Goal: Use online tool/utility

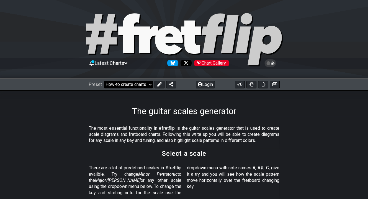
click at [142, 83] on select "Welcome to #fretflip! Initial Preset Custom Preset Minor Pentatonic Major Penta…" at bounding box center [128, 85] width 49 height 8
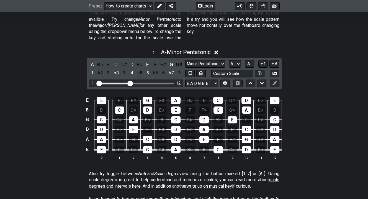
scroll to position [152, 0]
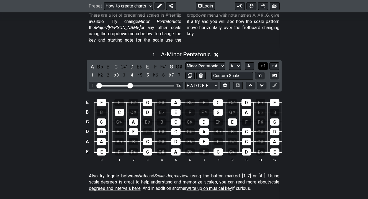
click at [262, 64] on icon at bounding box center [261, 65] width 2 height 2
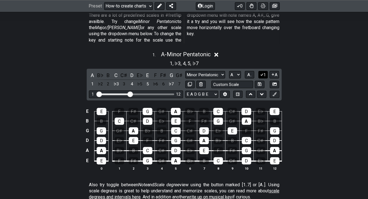
click at [264, 71] on button "1" at bounding box center [262, 74] width 9 height 7
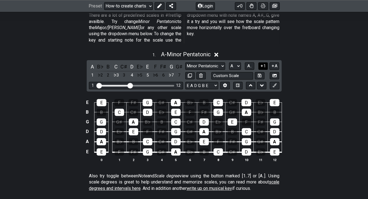
click at [262, 64] on icon at bounding box center [261, 66] width 5 height 4
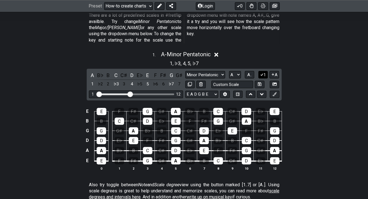
click at [261, 72] on icon at bounding box center [261, 74] width 5 height 4
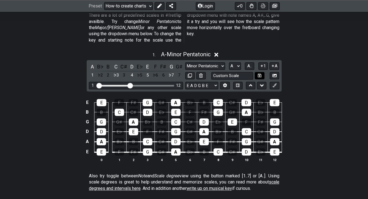
click at [261, 72] on button at bounding box center [259, 75] width 9 height 7
select select "Custom Scale"
click at [261, 63] on button "1" at bounding box center [262, 65] width 9 height 7
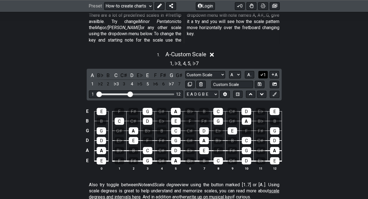
click at [261, 72] on icon at bounding box center [261, 74] width 5 height 4
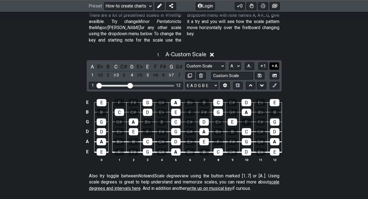
click at [275, 62] on button "A" at bounding box center [274, 65] width 10 height 7
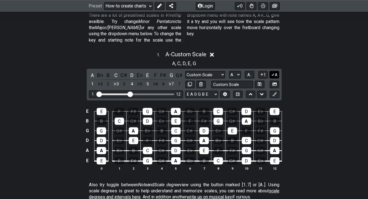
click at [275, 71] on button "A" at bounding box center [274, 74] width 10 height 7
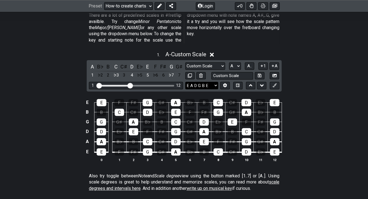
click at [216, 82] on select "E A D G B E E A D G B E E A D G B E B E A D F♯ B A D G C E A D A D G B E E♭ A♭ …" at bounding box center [201, 85] width 33 height 7
click at [299, 82] on div "1 . A - Custom Scale A B♭ B C C♯ D E♭ E F F♯ G G♯ 1 ♭2 2 ♭3 3 4 ♭5 5 ♭6 6 ♭7 7 …" at bounding box center [184, 109] width 368 height 122
click at [225, 83] on icon at bounding box center [225, 85] width 4 height 4
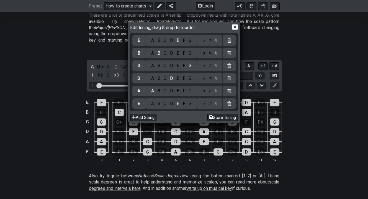
click at [151, 53] on div "A" at bounding box center [152, 53] width 6 height 6
click at [171, 65] on div "D" at bounding box center [171, 66] width 7 height 6
click at [189, 77] on div "G" at bounding box center [190, 78] width 6 height 6
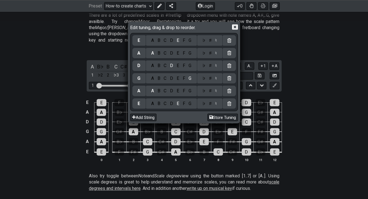
click at [157, 91] on div "B" at bounding box center [159, 91] width 6 height 6
drag, startPoint x: 236, startPoint y: 27, endPoint x: 230, endPoint y: 30, distance: 6.5
click at [236, 27] on icon at bounding box center [235, 27] width 6 height 5
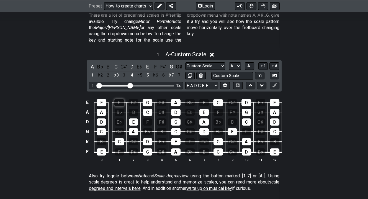
click at [117, 99] on div "F" at bounding box center [119, 102] width 10 height 7
click at [136, 108] on div "B" at bounding box center [133, 111] width 9 height 7
click at [146, 118] on div "F" at bounding box center [147, 121] width 9 height 7
click at [221, 72] on input "text" at bounding box center [232, 75] width 42 height 7
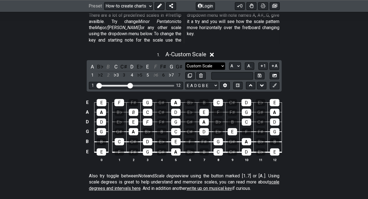
type input "Custom Scale"
click at [218, 62] on select "Minor Pentatonic Custom Scale Minor Pentatonic Major Pentatonic Minor Blues Maj…" at bounding box center [205, 65] width 40 height 7
select select "Major / [PERSON_NAME]"
click at [185, 62] on select "Minor Pentatonic Custom Scale Minor Pentatonic Major Pentatonic Minor Blues Maj…" at bounding box center [205, 65] width 40 height 7
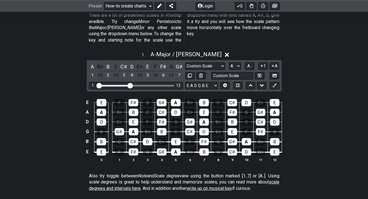
click at [318, 108] on div "E E F F♯ G G♯ A B♭ B C C♯ D E♭ E A A B♭ B C C♯ D E♭ E F F♯ G G♯ A D D E♭ E F F♯…" at bounding box center [184, 131] width 368 height 78
click at [237, 62] on select "A♭ A A♯ B♭ B C C♯ D♭ D D♯ E♭ E F F♯ G♭ G G♯" at bounding box center [235, 65] width 12 height 7
select select "C"
click at [229, 62] on select "A♭ A A♯ B♭ B C C♯ D♭ D D♯ E♭ E F F♯ G♭ G G♯" at bounding box center [235, 65] width 12 height 7
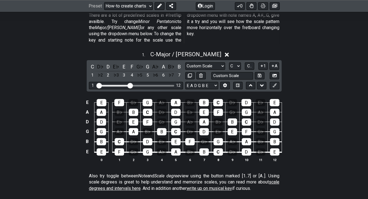
click at [314, 104] on div "E E F G♭ G A♭ A B♭ B C D♭ D E♭ E A A B♭ B C D♭ D E♭ E F G♭ G A♭ A D D E♭ E F G♭…" at bounding box center [184, 131] width 368 height 78
drag, startPoint x: 130, startPoint y: 78, endPoint x: 110, endPoint y: 76, distance: 19.7
click at [110, 85] on input "Visible fret range" at bounding box center [136, 85] width 79 height 0
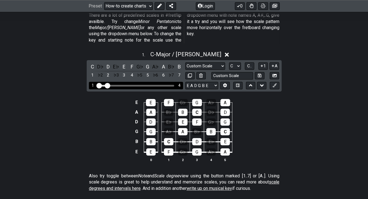
drag, startPoint x: 111, startPoint y: 78, endPoint x: 107, endPoint y: 78, distance: 4.2
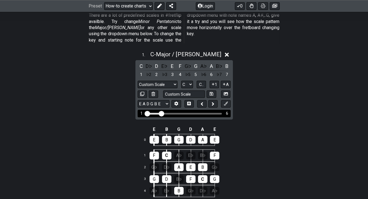
drag, startPoint x: 156, startPoint y: 105, endPoint x: 160, endPoint y: 105, distance: 3.9
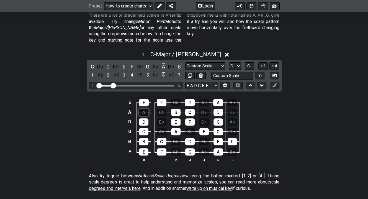
click at [142, 108] on div "A" at bounding box center [143, 111] width 9 height 7
click at [144, 108] on div "A" at bounding box center [143, 111] width 9 height 7
drag, startPoint x: 144, startPoint y: 107, endPoint x: 107, endPoint y: 105, distance: 37.1
click at [107, 105] on div "E E F G♭ G A♭ A B♭ A A B♭ B C D♭ D E♭ D D E♭ E F G♭ G A♭ G G A♭ A B♭ B C D♭ B B…" at bounding box center [184, 131] width 368 height 78
click at [146, 108] on div "A" at bounding box center [143, 111] width 9 height 7
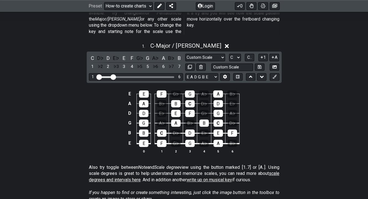
scroll to position [145, 0]
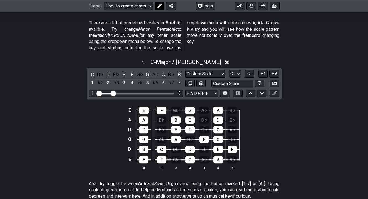
click at [160, 6] on icon at bounding box center [159, 6] width 4 height 4
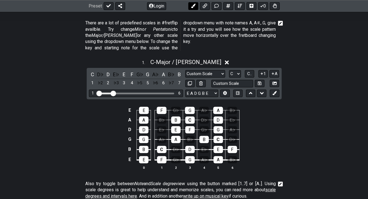
click at [193, 6] on icon at bounding box center [193, 6] width 4 height 4
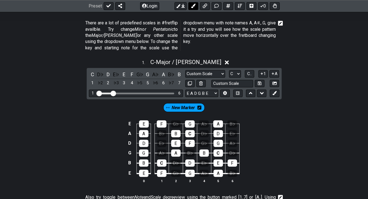
click at [194, 4] on icon at bounding box center [193, 6] width 4 height 4
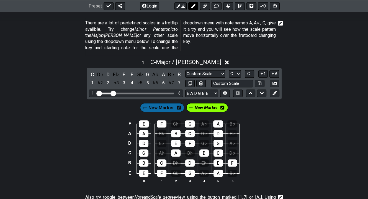
click at [194, 7] on icon at bounding box center [193, 6] width 4 height 4
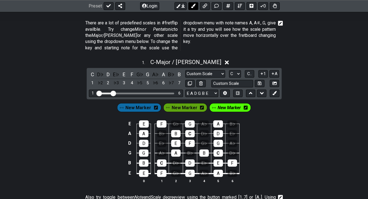
click at [191, 5] on icon at bounding box center [193, 6] width 4 height 4
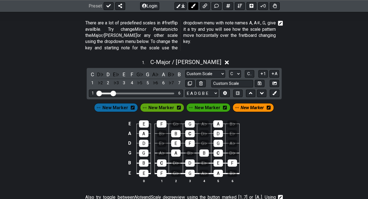
click at [191, 5] on icon at bounding box center [193, 6] width 4 height 4
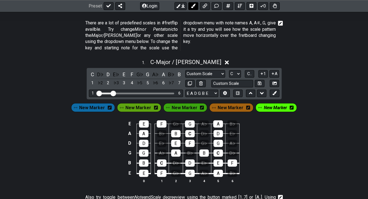
click at [191, 5] on icon at bounding box center [193, 6] width 4 height 4
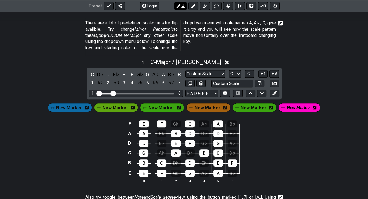
click at [180, 8] on button at bounding box center [180, 6] width 12 height 8
click at [78, 103] on span "New Marker" at bounding box center [69, 107] width 26 height 8
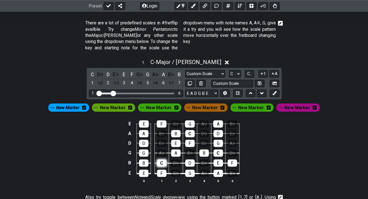
click at [161, 159] on div "C" at bounding box center [161, 162] width 9 height 7
click at [155, 103] on span "New Marker" at bounding box center [159, 107] width 26 height 8
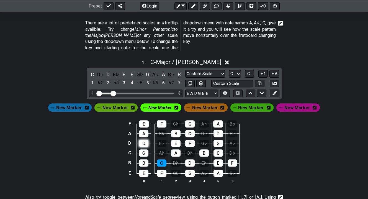
click at [145, 139] on div "D" at bounding box center [143, 142] width 9 height 7
click at [82, 103] on span "New Marker" at bounding box center [69, 107] width 26 height 8
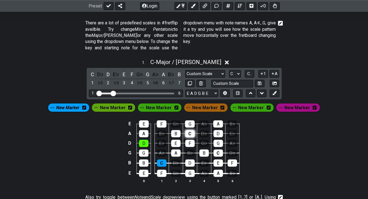
click at [189, 130] on div "C" at bounding box center [189, 133] width 9 height 7
click at [201, 103] on span "New Marker" at bounding box center [205, 107] width 26 height 8
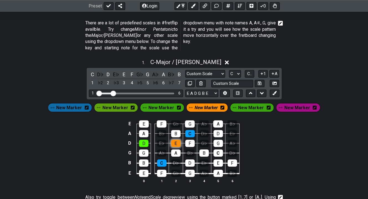
click at [173, 139] on div "E" at bounding box center [175, 142] width 9 height 7
click at [284, 103] on span "New Marker" at bounding box center [297, 107] width 26 height 8
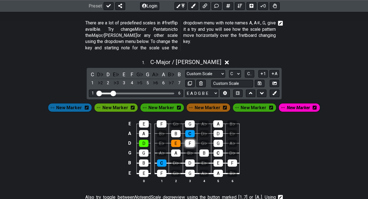
click at [189, 139] on div "F" at bounding box center [189, 142] width 9 height 7
click at [196, 6] on button at bounding box center [193, 6] width 10 height 8
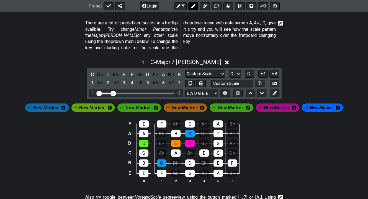
click at [193, 6] on icon at bounding box center [193, 6] width 4 height 4
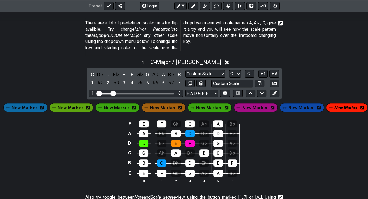
click at [334, 103] on span "New Marker" at bounding box center [345, 107] width 23 height 8
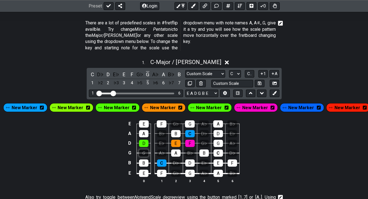
click at [145, 149] on div "G" at bounding box center [143, 152] width 9 height 7
click at [338, 103] on span "New Marker" at bounding box center [347, 107] width 26 height 8
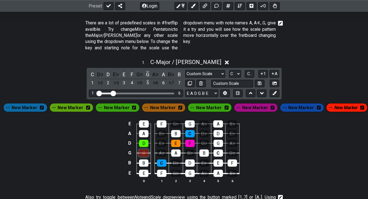
click at [141, 149] on div "G" at bounding box center [143, 152] width 9 height 7
click at [192, 6] on icon at bounding box center [193, 6] width 4 height 4
click at [143, 151] on div "G" at bounding box center [143, 152] width 9 height 7
click at [143, 149] on div "G" at bounding box center [143, 152] width 9 height 7
click at [277, 161] on div "E E F G♭ G A♭ A B♭ A A B♭ B C D♭ D E♭ D D E♭ E F G♭ G A♭ G G A♭ A B♭ B C D♭ B B…" at bounding box center [184, 152] width 368 height 78
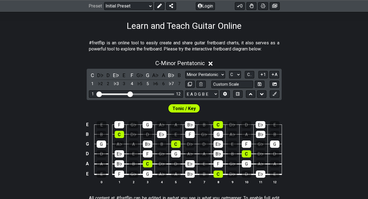
scroll to position [82, 0]
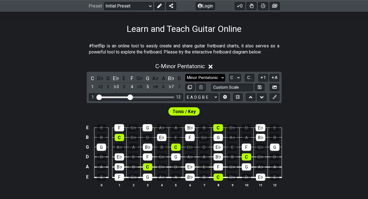
click at [220, 79] on select "Minor Pentatonic Click to edit Minor Pentatonic Major Pentatonic Minor Blues Ma…" at bounding box center [205, 77] width 40 height 7
select select "Major / [PERSON_NAME]"
click at [185, 74] on select "Minor Pentatonic Click to edit Minor Pentatonic Major Pentatonic Minor Blues Ma…" at bounding box center [205, 77] width 40 height 7
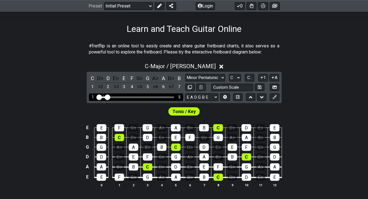
drag, startPoint x: 128, startPoint y: 97, endPoint x: 108, endPoint y: 96, distance: 19.9
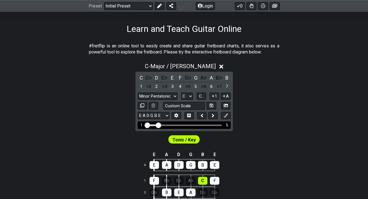
drag, startPoint x: 155, startPoint y: 123, endPoint x: 158, endPoint y: 124, distance: 3.1
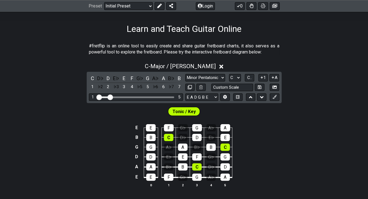
click at [290, 147] on div "E E F G♭ G A♭ A B B C D♭ D E♭ E G G A♭ A B♭ B C D D E♭ E F G♭ G A A B♭ B C D♭ D…" at bounding box center [184, 156] width 368 height 78
click at [333, 172] on div "E E F G♭ G A♭ A B B C D♭ D E♭ E G G A♭ A B♭ B C D D E♭ E F G♭ G A A B♭ B C D♭ D…" at bounding box center [184, 156] width 368 height 78
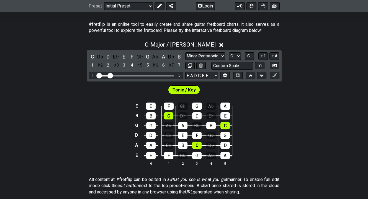
scroll to position [104, 0]
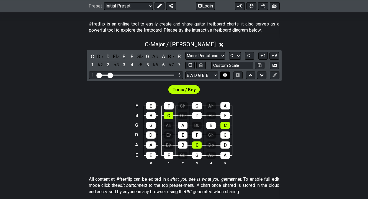
click at [225, 74] on icon at bounding box center [225, 75] width 4 height 4
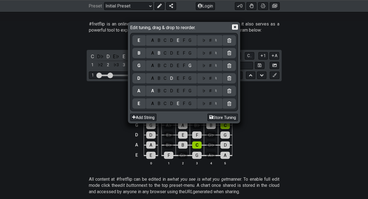
click at [154, 53] on div "A" at bounding box center [152, 53] width 6 height 6
click at [173, 66] on div "D" at bounding box center [171, 66] width 7 height 6
click at [190, 78] on div "G" at bounding box center [190, 78] width 6 height 6
click at [166, 92] on div "C" at bounding box center [165, 91] width 6 height 6
click at [232, 29] on icon at bounding box center [235, 27] width 6 height 5
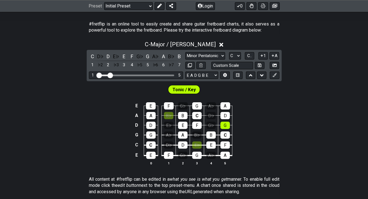
click at [192, 88] on span "Tonic / Key" at bounding box center [183, 90] width 23 height 8
click at [189, 90] on span "Tonic / Key" at bounding box center [183, 90] width 23 height 8
click at [158, 6] on icon at bounding box center [159, 6] width 4 height 4
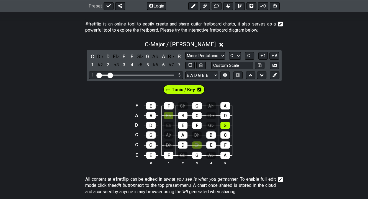
click at [197, 90] on icon at bounding box center [199, 89] width 4 height 4
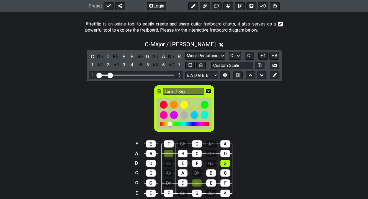
click at [208, 90] on icon at bounding box center [208, 91] width 4 height 4
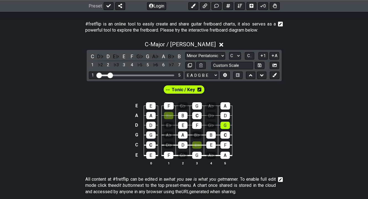
click at [199, 89] on icon at bounding box center [199, 89] width 4 height 4
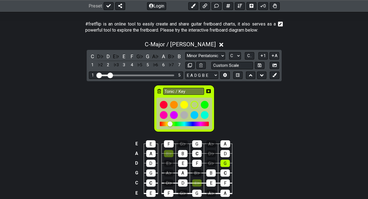
click at [208, 90] on icon at bounding box center [208, 91] width 4 height 4
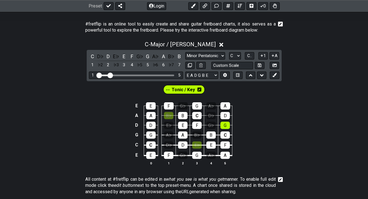
click at [186, 87] on span "Tonic / Key" at bounding box center [183, 90] width 23 height 8
click at [187, 91] on span "Tonic / Key" at bounding box center [183, 90] width 22 height 8
click at [199, 89] on icon at bounding box center [199, 89] width 4 height 4
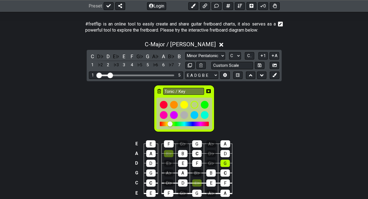
click at [160, 90] on icon at bounding box center [159, 91] width 4 height 4
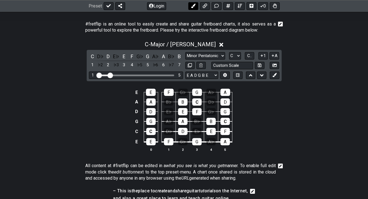
click at [195, 6] on icon at bounding box center [193, 6] width 4 height 4
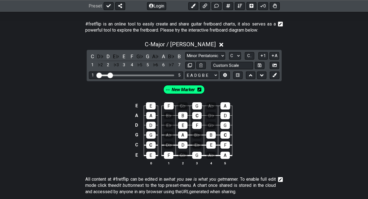
click at [183, 90] on span "New Marker" at bounding box center [183, 90] width 23 height 8
click at [201, 90] on icon at bounding box center [201, 89] width 4 height 4
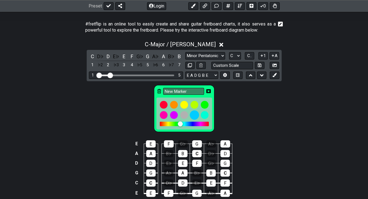
click at [193, 115] on div at bounding box center [194, 114] width 9 height 9
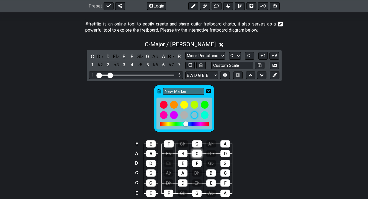
click at [196, 154] on div "C" at bounding box center [196, 153] width 9 height 7
click at [196, 152] on div "C" at bounding box center [196, 153] width 9 height 7
click at [208, 91] on icon at bounding box center [208, 91] width 4 height 4
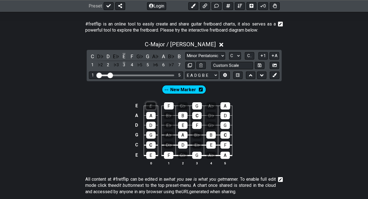
click at [153, 105] on div "E" at bounding box center [151, 105] width 10 height 7
click at [167, 104] on div "F" at bounding box center [169, 105] width 10 height 7
click at [196, 105] on div "G" at bounding box center [197, 105] width 10 height 7
click at [151, 114] on div "A" at bounding box center [150, 115] width 9 height 7
click at [185, 114] on div "B" at bounding box center [182, 115] width 9 height 7
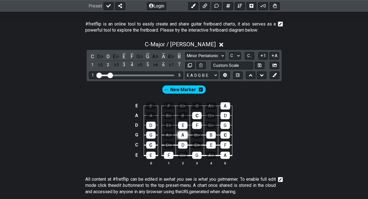
click at [179, 134] on div "A" at bounding box center [182, 134] width 9 height 7
click at [152, 146] on div "C" at bounding box center [150, 144] width 9 height 7
click at [184, 146] on div "D" at bounding box center [182, 144] width 9 height 7
click at [152, 153] on div "E" at bounding box center [150, 154] width 9 height 7
click at [169, 154] on div "F" at bounding box center [168, 154] width 9 height 7
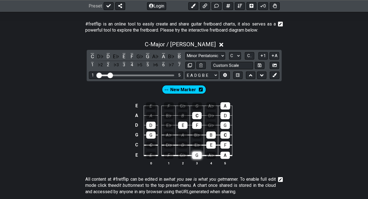
click at [196, 154] on div "G" at bounding box center [196, 154] width 9 height 7
click at [214, 145] on div "E" at bounding box center [210, 144] width 9 height 7
click at [215, 134] on div "B" at bounding box center [210, 134] width 9 height 7
click at [223, 134] on div "C" at bounding box center [224, 134] width 9 height 7
click at [225, 123] on div "G" at bounding box center [224, 124] width 9 height 7
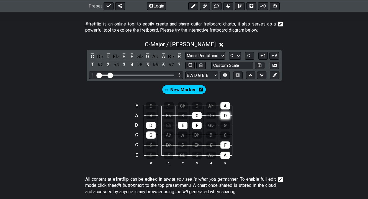
click at [226, 113] on div "D" at bounding box center [224, 115] width 9 height 7
click at [226, 106] on div "A" at bounding box center [225, 105] width 10 height 7
click at [227, 145] on div "F" at bounding box center [224, 144] width 9 height 7
click at [227, 156] on div "A" at bounding box center [224, 154] width 9 height 7
click at [183, 92] on span "New Marker" at bounding box center [183, 90] width 26 height 8
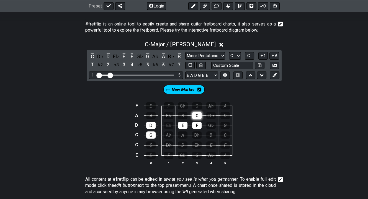
click at [196, 113] on div "C" at bounding box center [196, 115] width 9 height 7
click at [196, 6] on button at bounding box center [193, 6] width 10 height 8
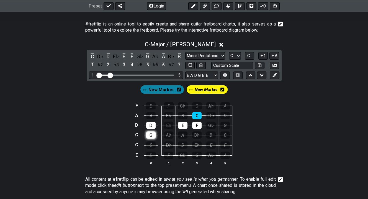
click at [151, 134] on div "G" at bounding box center [150, 134] width 9 height 7
click at [193, 7] on icon at bounding box center [193, 6] width 4 height 4
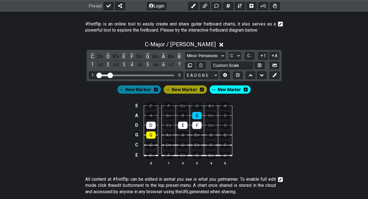
click at [244, 88] on icon at bounding box center [246, 89] width 4 height 4
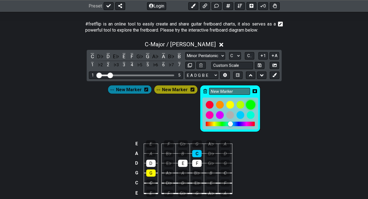
click at [248, 103] on div at bounding box center [250, 104] width 9 height 9
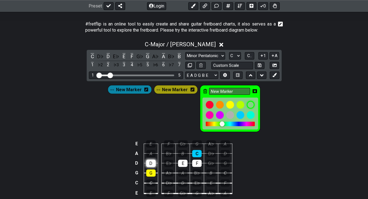
click at [153, 162] on div "D" at bounding box center [150, 162] width 9 height 7
click at [219, 105] on div at bounding box center [219, 104] width 9 height 9
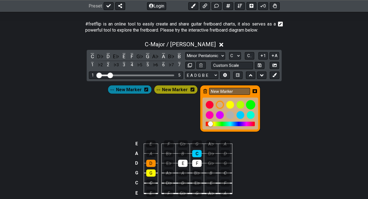
click at [249, 103] on div at bounding box center [250, 104] width 9 height 9
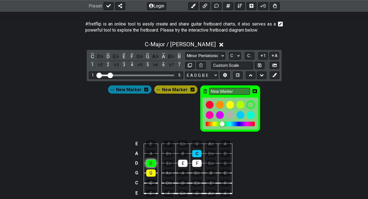
click at [150, 161] on div "D" at bounding box center [150, 162] width 9 height 7
click at [149, 162] on div "D" at bounding box center [150, 162] width 9 height 7
click at [280, 146] on div "E E F G♭ G A♭ A A A B♭ B C D♭ D D D E♭ E F G♭ G G G A♭ A B♭ B C C C D♭ D E♭ E F…" at bounding box center [184, 172] width 368 height 78
click at [178, 163] on div "E" at bounding box center [182, 162] width 9 height 7
click at [216, 103] on div at bounding box center [219, 104] width 9 height 9
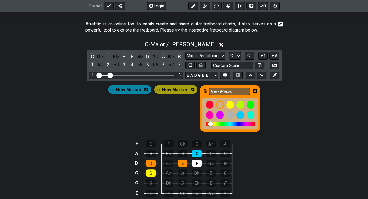
click at [252, 90] on icon at bounding box center [254, 91] width 4 height 4
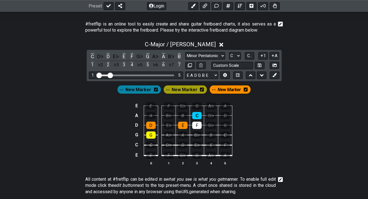
click at [185, 89] on span "New Marker" at bounding box center [185, 90] width 26 height 8
click at [229, 90] on span "New Marker" at bounding box center [228, 90] width 26 height 8
click at [244, 88] on icon at bounding box center [246, 89] width 4 height 4
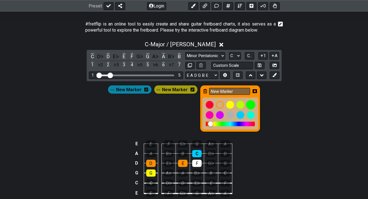
click at [246, 105] on div at bounding box center [250, 104] width 9 height 9
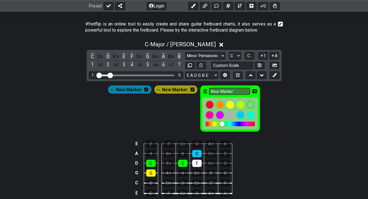
click at [252, 90] on icon at bounding box center [254, 91] width 4 height 4
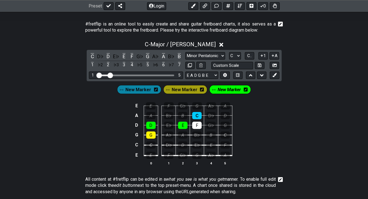
click at [259, 117] on div "E E F G♭ G A♭ A A A B♭ B C D♭ D D D E♭ E F G♭ G G G A♭ A B♭ B C C C D♭ D E♭ E F…" at bounding box center [184, 134] width 368 height 78
click at [192, 6] on icon at bounding box center [193, 6] width 4 height 4
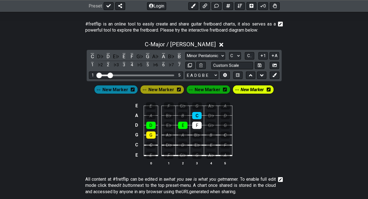
click at [260, 90] on span "New Marker" at bounding box center [251, 90] width 23 height 8
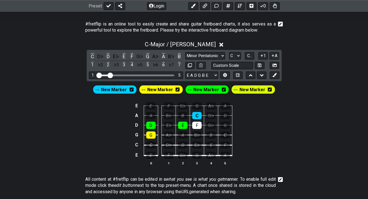
click at [268, 89] on icon at bounding box center [270, 89] width 4 height 4
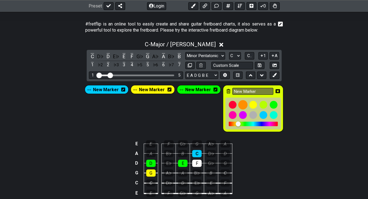
click at [242, 104] on div at bounding box center [242, 104] width 9 height 9
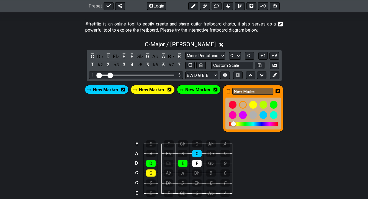
click at [276, 89] on icon at bounding box center [277, 91] width 4 height 4
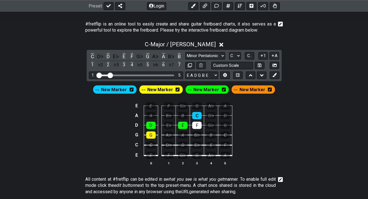
click at [245, 89] on span "New Marker" at bounding box center [252, 90] width 26 height 8
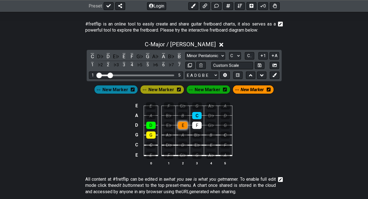
click at [183, 125] on div "E" at bounding box center [182, 124] width 9 height 7
click at [191, 5] on icon at bounding box center [193, 6] width 4 height 4
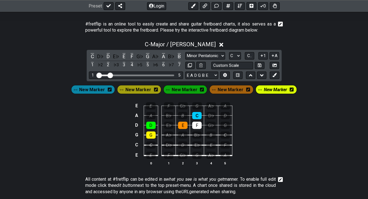
click at [289, 89] on icon at bounding box center [291, 89] width 4 height 4
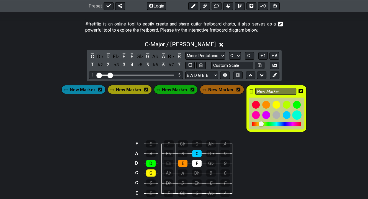
click at [292, 115] on div at bounding box center [296, 114] width 9 height 9
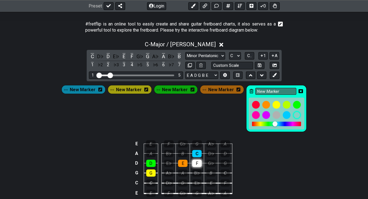
click at [194, 162] on div "F" at bounding box center [196, 162] width 9 height 7
click at [90, 91] on span "New Marker" at bounding box center [83, 90] width 26 height 8
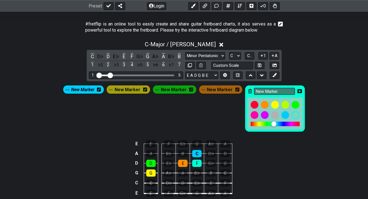
click at [100, 89] on icon at bounding box center [99, 89] width 4 height 4
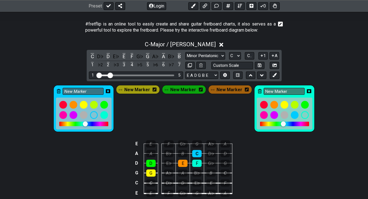
drag, startPoint x: 89, startPoint y: 123, endPoint x: 94, endPoint y: 123, distance: 4.7
click at [94, 123] on div at bounding box center [83, 123] width 49 height 4
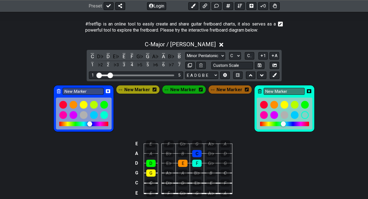
click at [92, 122] on div at bounding box center [89, 123] width 5 height 5
click at [307, 90] on icon at bounding box center [309, 91] width 4 height 4
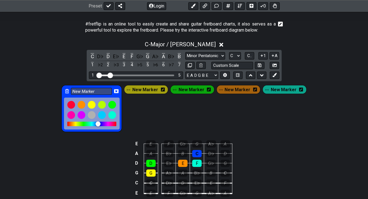
click at [293, 141] on div "E E F G♭ G A♭ A A A B♭ B C D♭ D D D E♭ E F G♭ G G G A♭ A B♭ B C C C D♭ D E♭ E F…" at bounding box center [184, 172] width 368 height 78
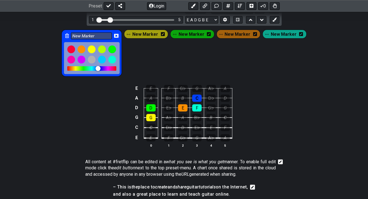
scroll to position [163, 0]
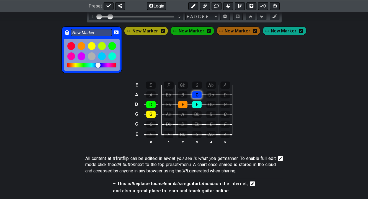
click at [195, 95] on div "C" at bounding box center [196, 94] width 9 height 7
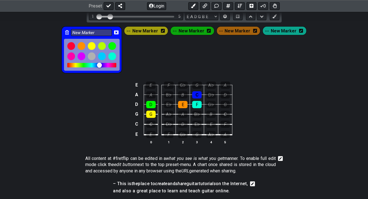
drag, startPoint x: 103, startPoint y: 64, endPoint x: 97, endPoint y: 64, distance: 6.1
click at [97, 64] on div at bounding box center [99, 65] width 5 height 5
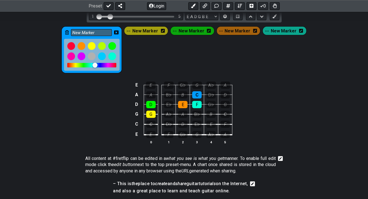
click at [97, 64] on div at bounding box center [94, 65] width 5 height 5
click at [279, 32] on span "New Marker" at bounding box center [284, 31] width 26 height 8
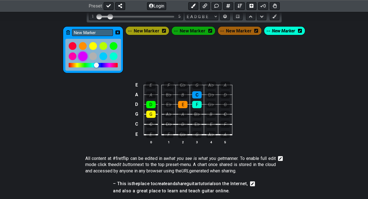
click at [87, 55] on div at bounding box center [82, 55] width 9 height 9
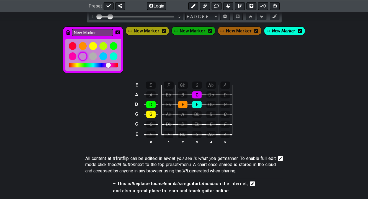
click at [85, 55] on div at bounding box center [82, 55] width 9 height 9
click at [105, 58] on div at bounding box center [103, 55] width 9 height 9
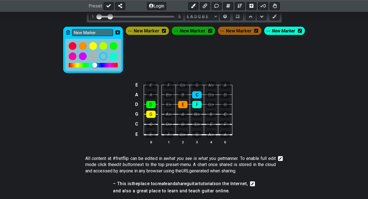
click at [283, 59] on div "New Marker New Marker New Marker New Marker New Marker" at bounding box center [184, 49] width 244 height 49
click at [191, 104] on td "B♭" at bounding box center [197, 109] width 14 height 10
click at [197, 104] on div "F" at bounding box center [196, 104] width 9 height 7
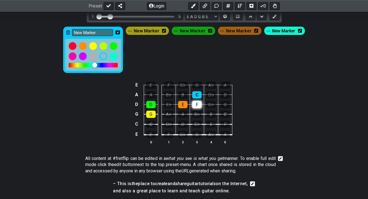
click at [197, 102] on div "F" at bounding box center [196, 104] width 9 height 7
click at [299, 31] on icon at bounding box center [300, 31] width 4 height 4
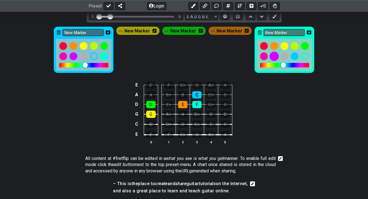
click at [273, 55] on div at bounding box center [274, 55] width 9 height 9
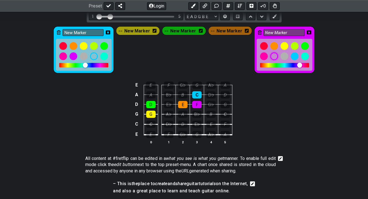
click at [279, 97] on div "E E F G♭ G A♭ A A A B♭ B C D♭ D D D E♭ E F G♭ G G G A♭ A B♭ B C C C D♭ D E♭ E F…" at bounding box center [184, 113] width 368 height 78
click at [307, 33] on icon at bounding box center [309, 32] width 4 height 4
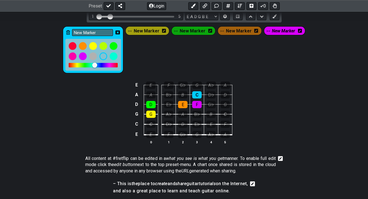
click at [291, 89] on div "E E F G♭ G A♭ A A A B♭ B C D♭ D D D E♭ E F G♭ G G G A♭ A B♭ B C C C D♭ D E♭ E F…" at bounding box center [184, 113] width 368 height 78
click at [120, 33] on icon at bounding box center [117, 32] width 4 height 4
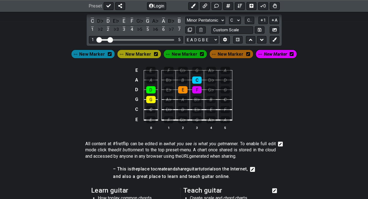
scroll to position [113, 0]
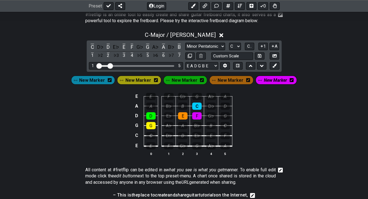
click at [309, 128] on div "E E F G♭ G A♭ A A A B♭ B C D♭ D D D E♭ E F G♭ G G G A♭ A B♭ B C C C D♭ D E♭ E F…" at bounding box center [184, 125] width 368 height 78
click at [291, 139] on div "E E F G♭ G A♭ A A A B♭ B C D♭ D D D E♭ E F G♭ G G G A♭ A B♭ B C C C D♭ D E♭ E F…" at bounding box center [184, 125] width 368 height 78
click at [289, 80] on icon at bounding box center [291, 80] width 4 height 4
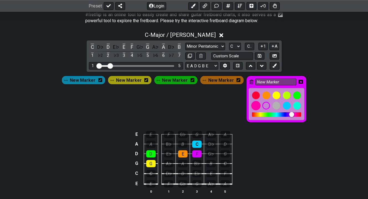
click at [253, 105] on div at bounding box center [255, 105] width 9 height 9
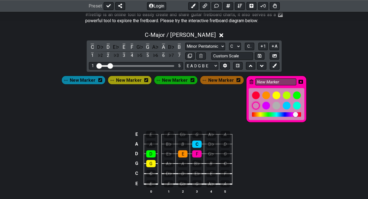
click at [298, 82] on icon at bounding box center [300, 81] width 4 height 4
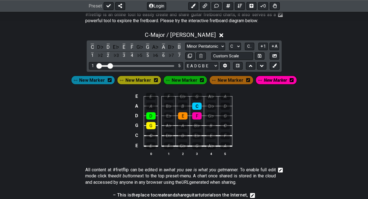
click at [312, 109] on div "E E F G♭ G A♭ A A A B♭ B C D♭ D D D E♭ E F G♭ G G G A♭ A B♭ B C C C D♭ D E♭ E F…" at bounding box center [184, 125] width 368 height 78
click at [193, 6] on icon at bounding box center [193, 6] width 4 height 4
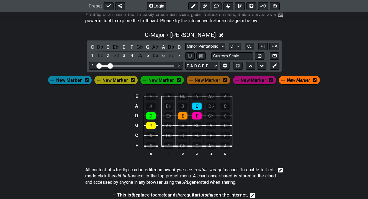
click at [312, 79] on icon at bounding box center [314, 80] width 4 height 4
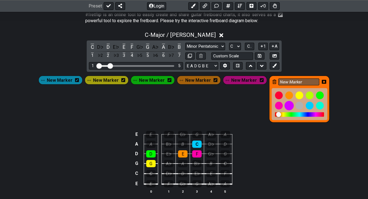
click at [286, 105] on div at bounding box center [288, 105] width 9 height 9
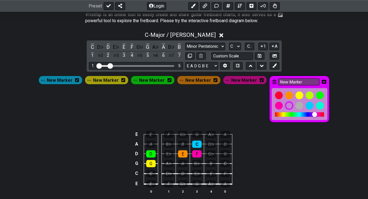
click at [322, 81] on icon at bounding box center [324, 82] width 4 height 4
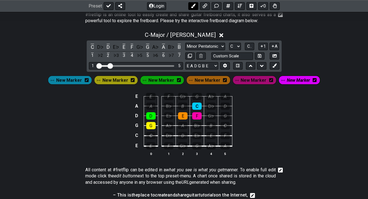
click at [192, 5] on icon at bounding box center [193, 6] width 4 height 4
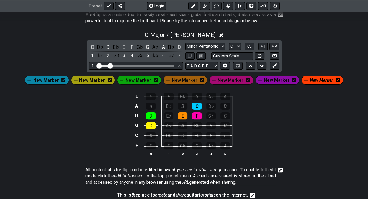
click at [296, 122] on div "E E F G♭ G A♭ A A A B♭ B C D♭ D D D E♭ E F G♭ G G G A♭ A B♭ B C C C D♭ D E♭ E F…" at bounding box center [184, 125] width 368 height 78
click at [170, 96] on div "F" at bounding box center [169, 96] width 10 height 7
click at [169, 97] on div "F" at bounding box center [169, 96] width 10 height 7
click at [193, 9] on button at bounding box center [193, 6] width 10 height 8
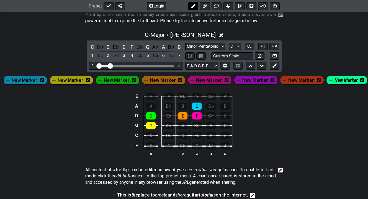
click at [194, 5] on icon at bounding box center [193, 6] width 4 height 4
click at [194, 7] on icon at bounding box center [193, 6] width 4 height 4
click at [273, 114] on div "E E F G♭ G A♭ A A A B♭ B C D♭ D D D E♭ E F G♭ G G G A♭ A B♭ B C C C D♭ D E♭ E F…" at bounding box center [184, 125] width 368 height 78
click at [168, 99] on div "F" at bounding box center [169, 96] width 10 height 7
click at [193, 5] on icon at bounding box center [193, 6] width 4 height 4
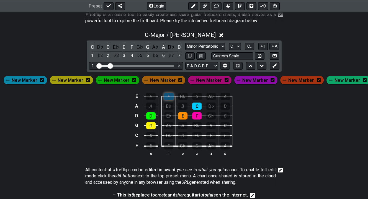
click at [168, 98] on div "F" at bounding box center [169, 96] width 10 height 7
drag, startPoint x: 63, startPoint y: 106, endPoint x: 86, endPoint y: 89, distance: 28.2
click at [63, 106] on div "E E F G♭ G A♭ A A A B♭ B C D♭ D D D E♭ E F G♭ G G G A♭ A B♭ B C C C D♭ D E♭ E F…" at bounding box center [184, 125] width 368 height 78
click at [167, 99] on div "F" at bounding box center [169, 96] width 10 height 7
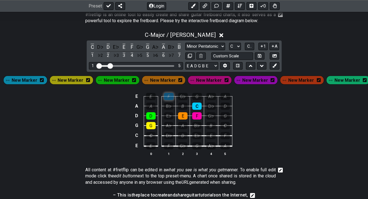
click at [167, 99] on div "F" at bounding box center [169, 96] width 10 height 7
click at [196, 129] on div "B♭" at bounding box center [196, 125] width 9 height 7
click at [166, 99] on div "F" at bounding box center [169, 96] width 10 height 7
click at [194, 126] on div "B♭" at bounding box center [196, 125] width 9 height 7
click at [194, 7] on icon at bounding box center [193, 6] width 4 height 4
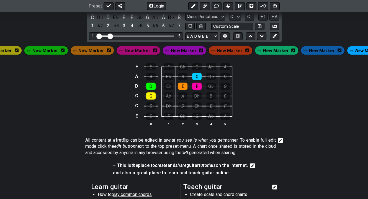
scroll to position [0, 67]
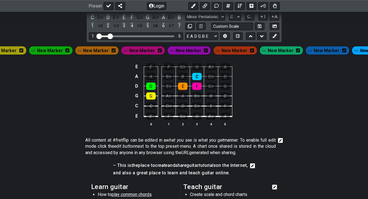
click at [296, 50] on icon at bounding box center [298, 50] width 4 height 4
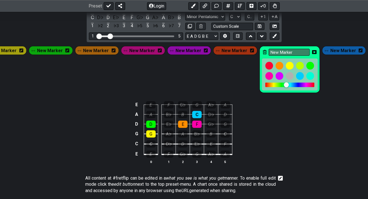
click at [263, 53] on icon at bounding box center [265, 52] width 4 height 4
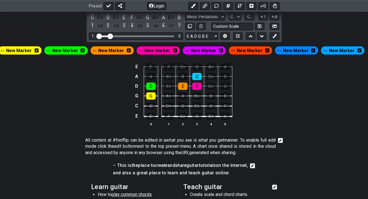
scroll to position [0, 35]
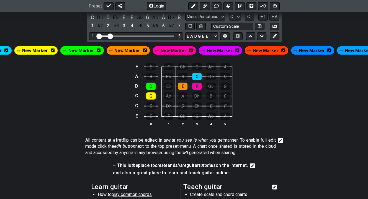
click at [327, 50] on icon at bounding box center [329, 50] width 4 height 4
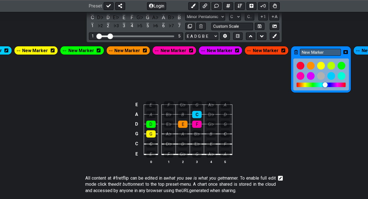
click at [294, 52] on icon at bounding box center [296, 52] width 4 height 4
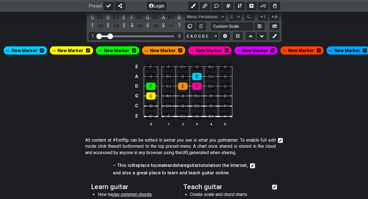
click at [363, 50] on icon at bounding box center [365, 50] width 4 height 4
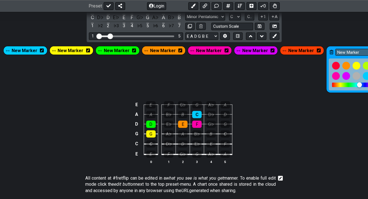
click at [329, 51] on icon at bounding box center [331, 52] width 4 height 4
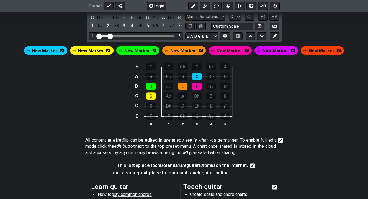
click at [301, 69] on div "E E F G♭ G A♭ A A A B♭ B C D♭ D D D E♭ E F G♭ G G G A♭ A B♭ B C C C D♭ D E♭ E F…" at bounding box center [184, 95] width 368 height 78
click at [300, 69] on div "E E F G♭ G A♭ A A A B♭ B C D♭ D D D E♭ E F G♭ G G G A♭ A B♭ B C C C D♭ D E♭ E F…" at bounding box center [184, 95] width 368 height 78
drag, startPoint x: 300, startPoint y: 69, endPoint x: 200, endPoint y: 70, distance: 100.5
click at [298, 70] on div "E E F G♭ G A♭ A A A B♭ B C D♭ D D D E♭ E F G♭ G G G A♭ A B♭ B C C C D♭ D E♭ E F…" at bounding box center [184, 95] width 368 height 78
click at [167, 66] on div "F" at bounding box center [169, 66] width 10 height 7
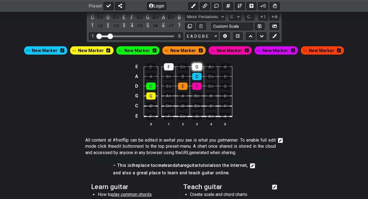
click at [197, 66] on div "G" at bounding box center [197, 66] width 10 height 7
click at [151, 65] on div "E" at bounding box center [151, 66] width 10 height 7
click at [150, 76] on div "A" at bounding box center [150, 76] width 9 height 7
click at [167, 76] on div "B♭" at bounding box center [168, 76] width 9 height 7
click at [169, 76] on div "B♭" at bounding box center [168, 76] width 9 height 7
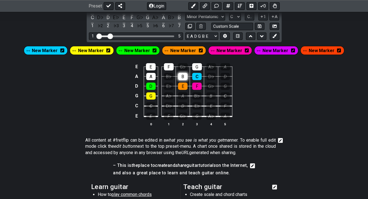
click at [180, 76] on div "B" at bounding box center [182, 76] width 9 height 7
click at [182, 94] on div "A" at bounding box center [182, 95] width 9 height 7
click at [152, 105] on div "C" at bounding box center [150, 105] width 9 height 7
click at [182, 106] on div "D" at bounding box center [182, 105] width 9 height 7
click at [214, 35] on select "E A D G B E E A D G B E E A D G B E B E A D F♯ B A D G C E A D A D G B E E♭ A♭ …" at bounding box center [201, 35] width 33 height 7
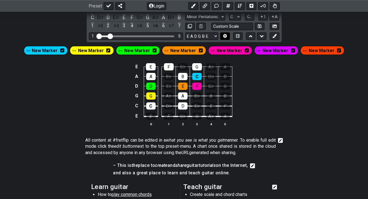
drag, startPoint x: 216, startPoint y: 34, endPoint x: 223, endPoint y: 34, distance: 6.9
click at [216, 34] on select "E A D G B E E A D G B E E A D G B E B E A D F♯ B A D G C E A D A D G B E E♭ A♭ …" at bounding box center [201, 35] width 33 height 7
click at [223, 35] on icon at bounding box center [225, 36] width 4 height 4
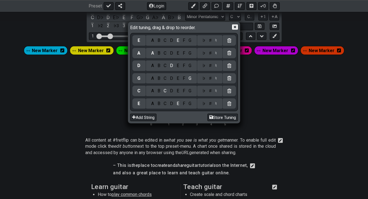
click at [160, 92] on div "B" at bounding box center [159, 91] width 6 height 6
click at [235, 29] on icon at bounding box center [235, 27] width 6 height 5
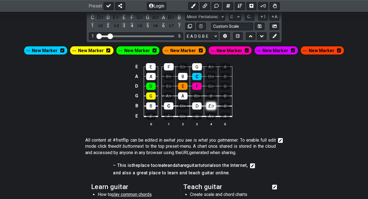
click at [210, 105] on div "E♭" at bounding box center [210, 105] width 9 height 7
click at [152, 116] on div "E" at bounding box center [150, 115] width 9 height 7
click at [170, 116] on div "F" at bounding box center [168, 115] width 9 height 7
click at [196, 116] on div "G" at bounding box center [196, 115] width 9 height 7
click at [150, 65] on div "E" at bounding box center [151, 66] width 10 height 7
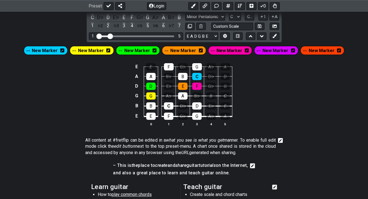
click at [44, 50] on span "New Marker" at bounding box center [45, 50] width 26 height 8
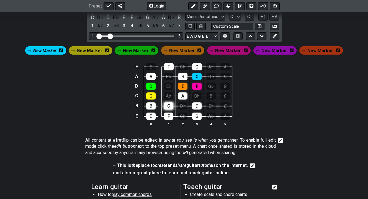
click at [168, 106] on div "C" at bounding box center [168, 105] width 9 height 7
click at [97, 51] on span "New Marker" at bounding box center [90, 50] width 26 height 8
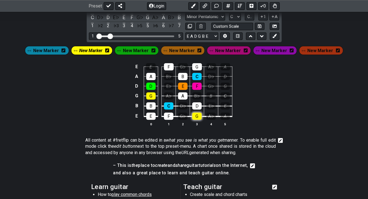
click at [195, 115] on div "G" at bounding box center [196, 115] width 9 height 7
click at [195, 65] on div "G" at bounding box center [197, 66] width 10 height 7
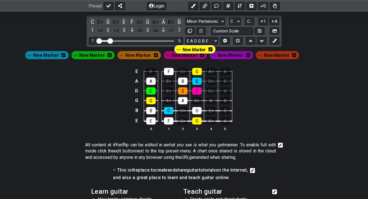
scroll to position [136, 0]
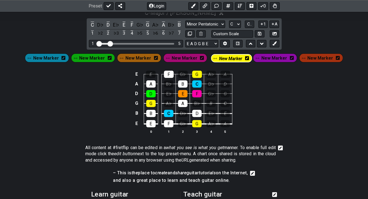
drag, startPoint x: 99, startPoint y: 52, endPoint x: 239, endPoint y: 60, distance: 140.3
click at [239, 60] on div "New Marker New Marker New Marker New Marker New Marker New Marker New Marker" at bounding box center [184, 57] width 320 height 11
click at [194, 58] on span "New Marker" at bounding box center [185, 58] width 26 height 8
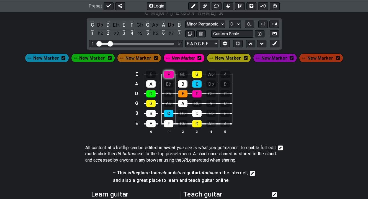
click at [168, 72] on div "F" at bounding box center [169, 74] width 10 height 7
click at [170, 122] on div "F" at bounding box center [168, 123] width 9 height 7
click at [271, 56] on span "New Marker" at bounding box center [274, 58] width 26 height 8
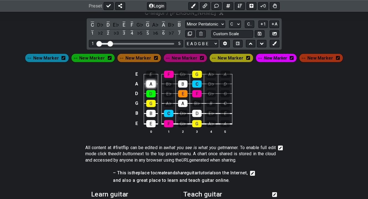
click at [149, 85] on div "A" at bounding box center [150, 83] width 9 height 7
click at [183, 102] on div "A" at bounding box center [182, 103] width 9 height 7
click at [307, 57] on span "New Marker" at bounding box center [320, 58] width 26 height 8
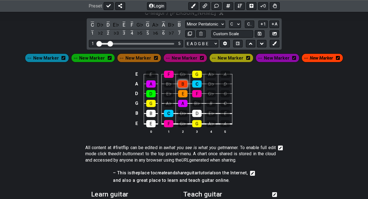
click at [179, 84] on div "B" at bounding box center [182, 83] width 9 height 7
click at [153, 113] on div "B" at bounding box center [150, 113] width 9 height 7
click at [99, 58] on span "New Marker" at bounding box center [92, 58] width 26 height 8
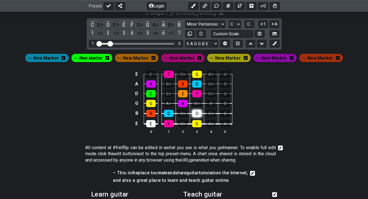
click at [197, 114] on div "D" at bounding box center [196, 113] width 9 height 7
click at [133, 57] on span "New Marker" at bounding box center [136, 58] width 26 height 8
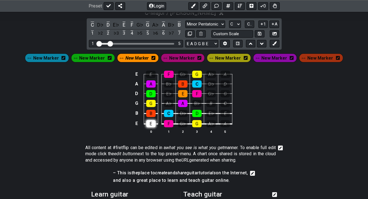
click at [149, 125] on div "E" at bounding box center [150, 123] width 9 height 7
click at [271, 91] on div "E E F G♭ G A♭ A A A B♭ B C D♭ D D D E♭ E F G♭ G G G A♭ A B♭ B C B B C D♭ D E♭ E…" at bounding box center [184, 102] width 368 height 78
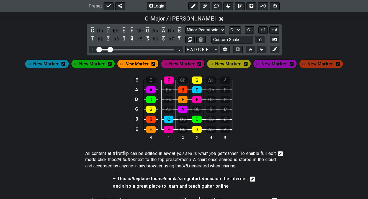
scroll to position [129, 0]
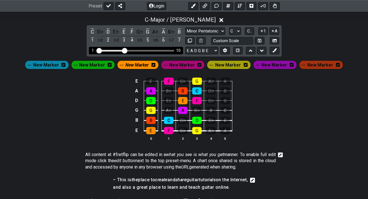
drag, startPoint x: 111, startPoint y: 48, endPoint x: 125, endPoint y: 49, distance: 13.9
click at [125, 50] on input "Visible fret range" at bounding box center [136, 50] width 79 height 0
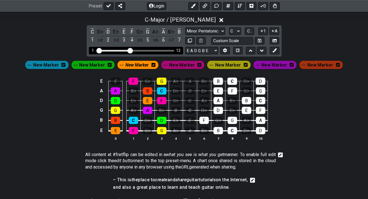
drag, startPoint x: 124, startPoint y: 50, endPoint x: 130, endPoint y: 50, distance: 6.4
click at [130, 50] on input "Visible fret range" at bounding box center [136, 50] width 79 height 0
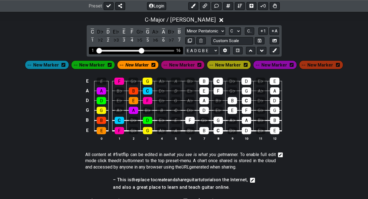
drag, startPoint x: 130, startPoint y: 50, endPoint x: 141, endPoint y: 51, distance: 10.8
click at [141, 50] on input "Visible fret range" at bounding box center [136, 50] width 79 height 0
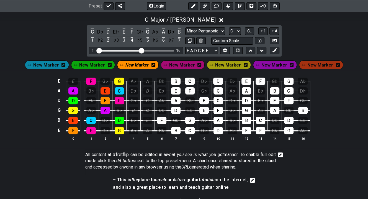
click at [332, 99] on div "E E F G♭ G A♭ A B♭ B C D♭ D E♭ E F G♭ G A♭ A A B♭ B C D♭ D E♭ E F G♭ G A♭ A B♭ …" at bounding box center [184, 109] width 368 height 78
click at [160, 118] on div "F" at bounding box center [161, 120] width 9 height 7
click at [159, 120] on div "F" at bounding box center [161, 120] width 9 height 7
drag, startPoint x: 159, startPoint y: 120, endPoint x: 42, endPoint y: 105, distance: 118.0
click at [40, 106] on div "E E F G♭ G A♭ A B♭ B C D♭ D E♭ E F G♭ G A♭ A A B♭ B C D♭ D E♭ E F G♭ G A♭ A B♭ …" at bounding box center [184, 109] width 368 height 78
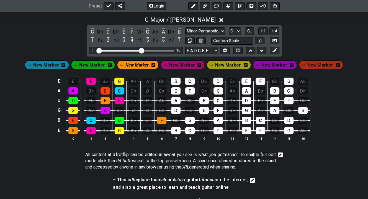
click at [51, 60] on div "New Marker" at bounding box center [47, 64] width 44 height 9
click at [52, 55] on div "C - Major / Ionian C D♭ D E♭ E F G♭ G A♭ A B♭ B 1 ♭2 2 ♭3 3 4 ♭5 5 ♭6 6 ♭7 7 Mi…" at bounding box center [184, 80] width 368 height 135
click at [52, 54] on div "C - Major / Ionian C D♭ D E♭ E F G♭ G A♭ A B♭ B 1 ♭2 2 ♭3 3 4 ♭5 5 ♭6 6 ♭7 7 Mi…" at bounding box center [184, 80] width 368 height 135
click at [160, 118] on div "F" at bounding box center [161, 120] width 9 height 7
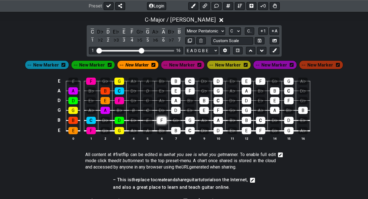
click at [160, 118] on div "F" at bounding box center [161, 120] width 9 height 7
click at [162, 71] on div "E E F G♭ G A♭ A B♭ B C D♭ D E♭ E F G♭ G A♭ A A B♭ B C D♭ D E♭ E F G♭ G A♭ A B♭ …" at bounding box center [184, 109] width 368 height 78
click at [143, 64] on span "New Marker" at bounding box center [136, 65] width 23 height 8
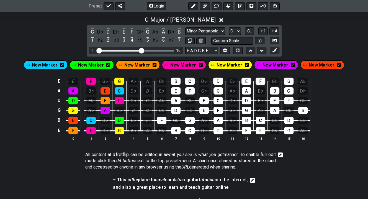
click at [145, 63] on span "New Marker" at bounding box center [137, 65] width 26 height 8
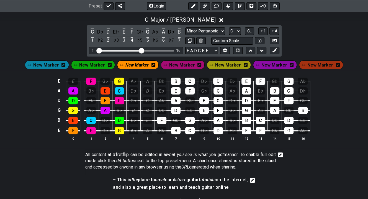
click at [145, 65] on span "New Marker" at bounding box center [136, 65] width 23 height 8
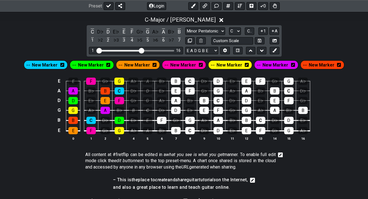
click at [149, 74] on td "A" at bounding box center [147, 76] width 14 height 10
click at [168, 122] on td "B♭" at bounding box center [161, 125] width 14 height 11
click at [161, 122] on div "F" at bounding box center [161, 120] width 9 height 7
click at [313, 64] on span "New Marker" at bounding box center [322, 65] width 26 height 8
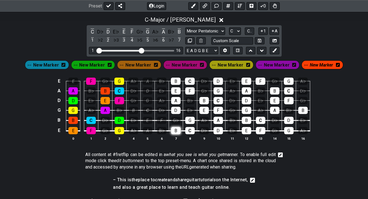
click at [176, 130] on div "B" at bounding box center [175, 130] width 9 height 7
click at [205, 99] on div "B" at bounding box center [203, 100] width 9 height 7
click at [319, 64] on span "New Marker" at bounding box center [321, 65] width 23 height 8
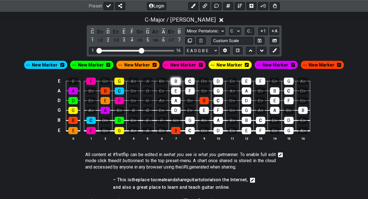
click at [174, 82] on div "B" at bounding box center [176, 80] width 10 height 7
click at [58, 65] on span "New Marker" at bounding box center [45, 65] width 26 height 8
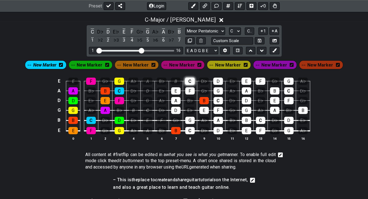
click at [188, 82] on div "C" at bounding box center [190, 80] width 10 height 7
click at [218, 98] on div "C" at bounding box center [217, 100] width 9 height 7
click at [191, 127] on div "C" at bounding box center [189, 130] width 9 height 7
click at [90, 66] on span "New Marker" at bounding box center [90, 65] width 26 height 8
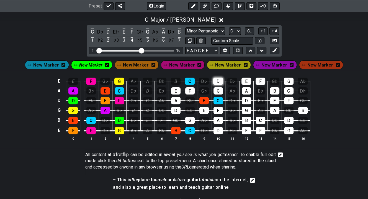
click at [216, 80] on div "D" at bounding box center [218, 80] width 10 height 7
click at [174, 109] on div "D" at bounding box center [175, 110] width 9 height 7
click at [220, 130] on div "D" at bounding box center [217, 130] width 9 height 7
click at [137, 65] on span "New Marker" at bounding box center [136, 65] width 26 height 8
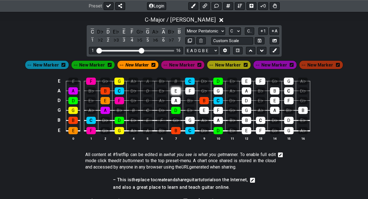
click at [176, 90] on div "E" at bounding box center [175, 90] width 9 height 7
click at [205, 108] on div "E" at bounding box center [203, 110] width 9 height 7
click at [177, 63] on span "New Marker" at bounding box center [182, 65] width 26 height 8
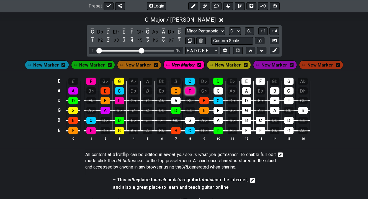
click at [190, 89] on div "F" at bounding box center [189, 90] width 9 height 7
click at [217, 109] on div "F" at bounding box center [217, 110] width 9 height 7
click at [221, 66] on span "New Marker" at bounding box center [228, 65] width 26 height 8
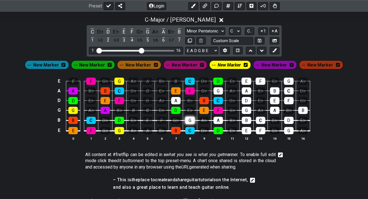
click at [188, 120] on div "G" at bounding box center [189, 120] width 9 height 7
click at [219, 88] on div "G" at bounding box center [217, 90] width 9 height 7
click at [265, 65] on span "New Marker" at bounding box center [274, 65] width 26 height 8
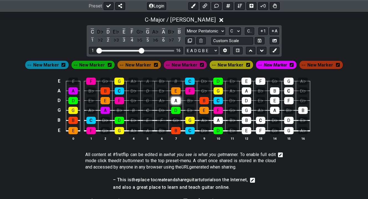
click at [174, 102] on div "A" at bounding box center [175, 100] width 9 height 7
click at [213, 118] on div "A" at bounding box center [217, 120] width 9 height 7
click at [260, 31] on icon at bounding box center [261, 31] width 5 height 4
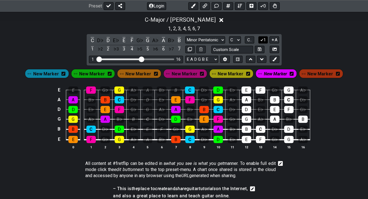
click at [262, 38] on icon at bounding box center [261, 40] width 5 height 4
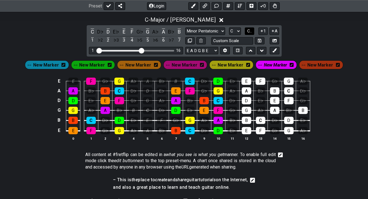
click at [247, 32] on span "C.." at bounding box center [249, 31] width 4 height 5
click at [247, 32] on span "1..7" at bounding box center [249, 31] width 7 height 5
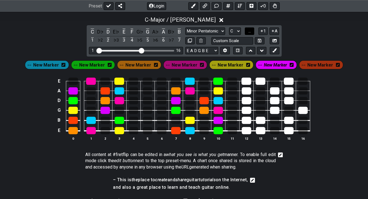
click at [247, 32] on button "..." at bounding box center [249, 30] width 9 height 7
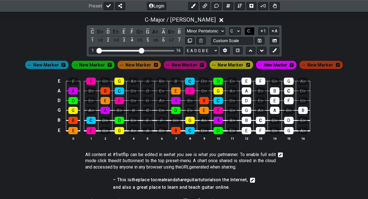
click at [247, 32] on span "C.." at bounding box center [249, 31] width 4 height 5
click at [247, 32] on span "1..7" at bounding box center [249, 31] width 7 height 5
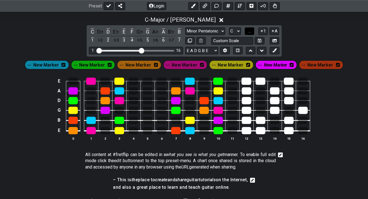
click at [248, 32] on span "..." at bounding box center [249, 31] width 2 height 5
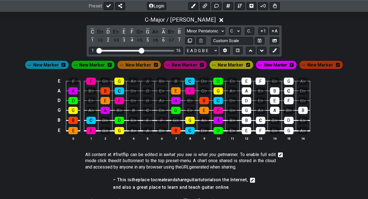
click at [342, 82] on div "E E F G♭ G A♭ A B♭ B C D♭ D E♭ E F G♭ G A♭ A A B♭ B C D♭ D E♭ E F G♭ G A♭ A B♭ …" at bounding box center [184, 109] width 368 height 78
click at [82, 66] on div "New Marker" at bounding box center [93, 64] width 44 height 9
click at [93, 64] on span "New Marker" at bounding box center [92, 65] width 26 height 8
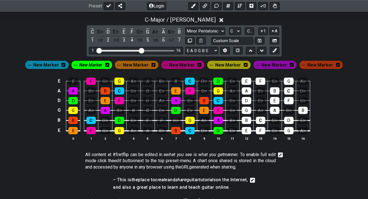
click at [96, 63] on span "New Marker" at bounding box center [90, 65] width 23 height 8
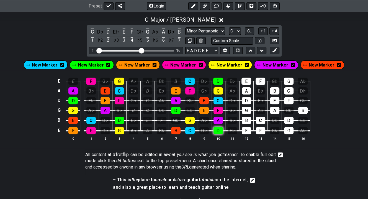
click at [217, 130] on div "D" at bounding box center [217, 130] width 9 height 7
click at [309, 151] on section "All content at #fretflip can be edited in a what you see is what you get manner…" at bounding box center [184, 161] width 368 height 25
click at [97, 65] on span "New Marker" at bounding box center [91, 65] width 26 height 8
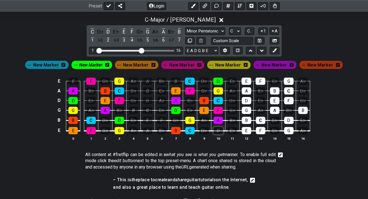
click at [215, 128] on div "D" at bounding box center [217, 130] width 9 height 7
click at [93, 62] on span "New Marker" at bounding box center [90, 65] width 23 height 8
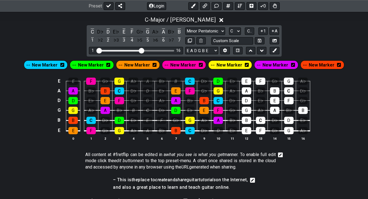
click at [322, 82] on div "E E F G♭ G A♭ A B♭ B C D♭ D E♭ E F G♭ G A♭ A A B♭ B C D♭ D E♭ E F G♭ G A♭ A B♭ …" at bounding box center [184, 109] width 368 height 78
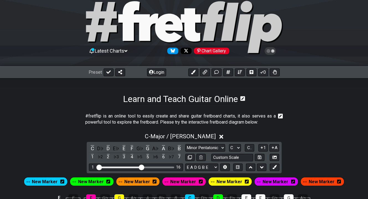
scroll to position [0, 0]
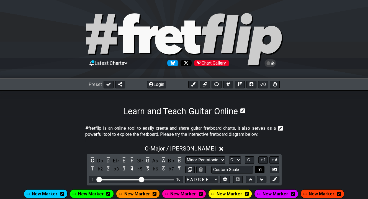
click at [258, 169] on icon at bounding box center [260, 169] width 4 height 4
select select "Custom Scale"
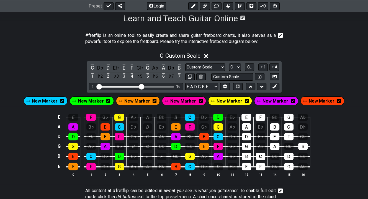
scroll to position [99, 0]
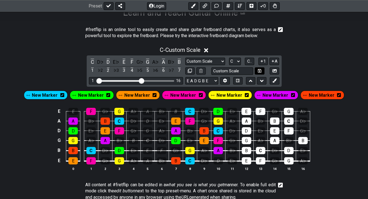
click at [260, 70] on icon at bounding box center [260, 71] width 4 height 4
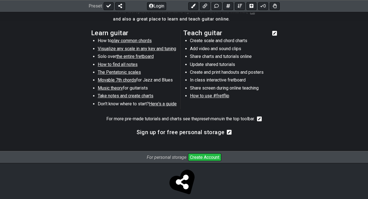
scroll to position [303, 0]
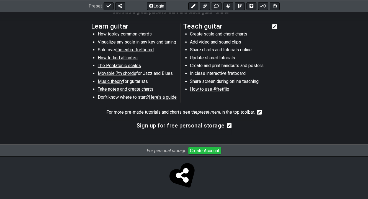
click at [228, 126] on icon at bounding box center [229, 125] width 5 height 5
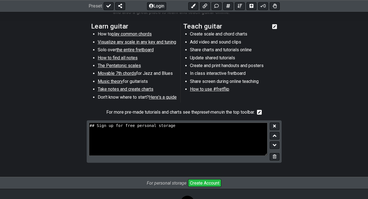
click at [225, 127] on textarea "## Sign up for free personal storage" at bounding box center [178, 138] width 179 height 33
click at [293, 110] on section "For more pre-made tutorials and charts see the preset-menu in the top toolbar." at bounding box center [184, 113] width 368 height 13
click at [207, 182] on button "Create Account" at bounding box center [204, 183] width 33 height 8
